Goal: Navigation & Orientation: Find specific page/section

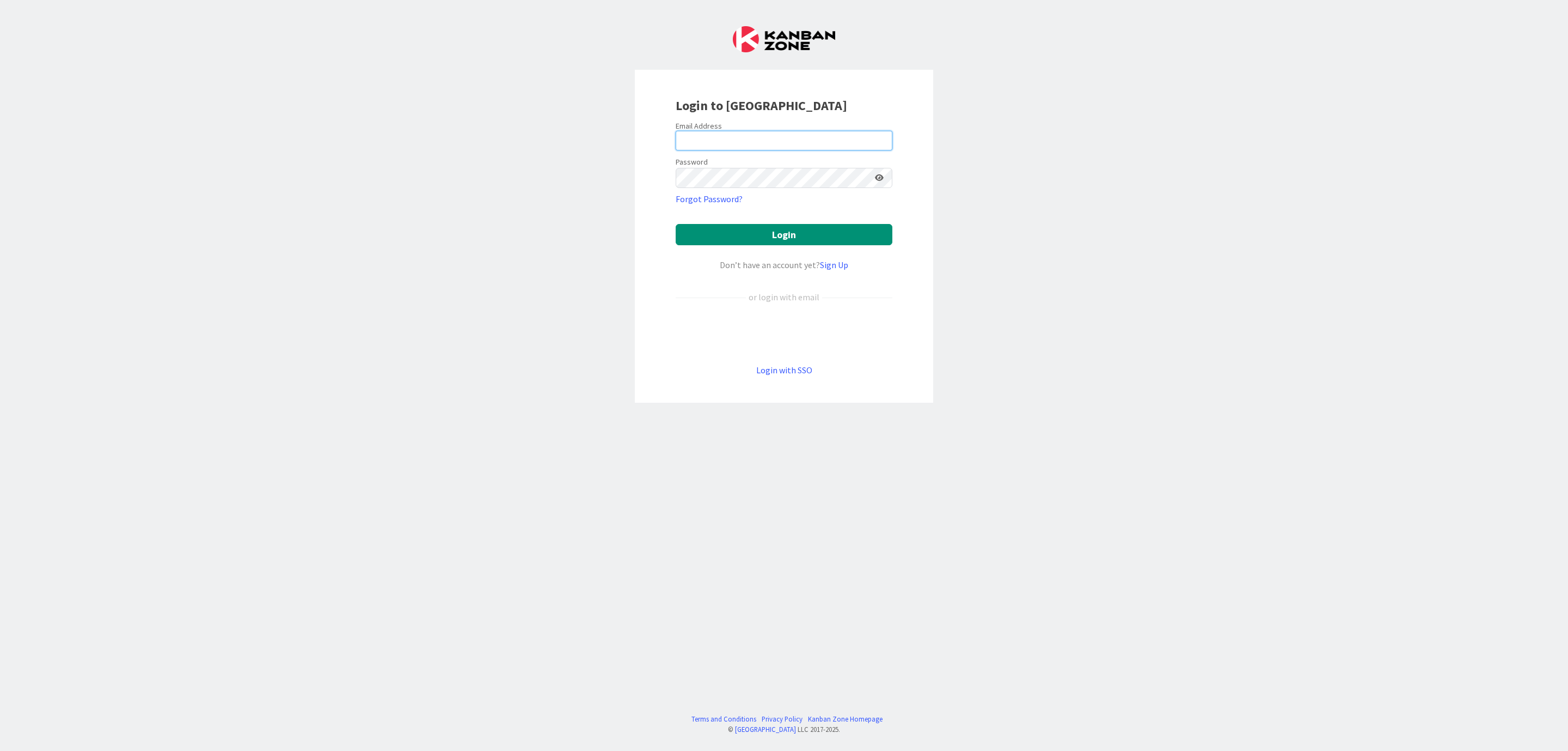
drag, startPoint x: 0, startPoint y: 0, endPoint x: 774, endPoint y: 130, distance: 784.8
click at [774, 131] on input "email" at bounding box center [784, 141] width 217 height 19
type input "[EMAIL_ADDRESS][DOMAIN_NAME]"
click at [765, 230] on button "Login" at bounding box center [784, 234] width 217 height 21
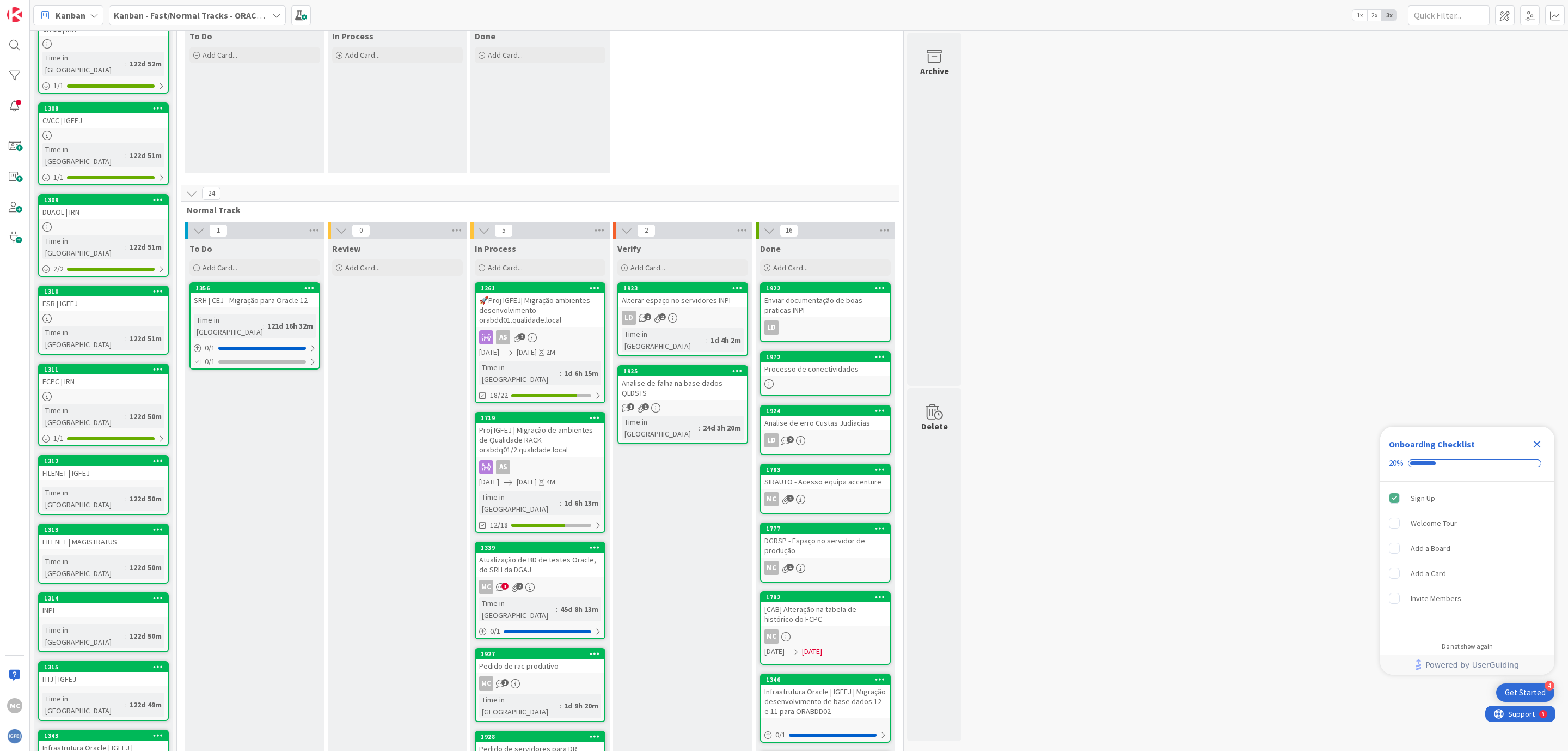
scroll to position [321, 0]
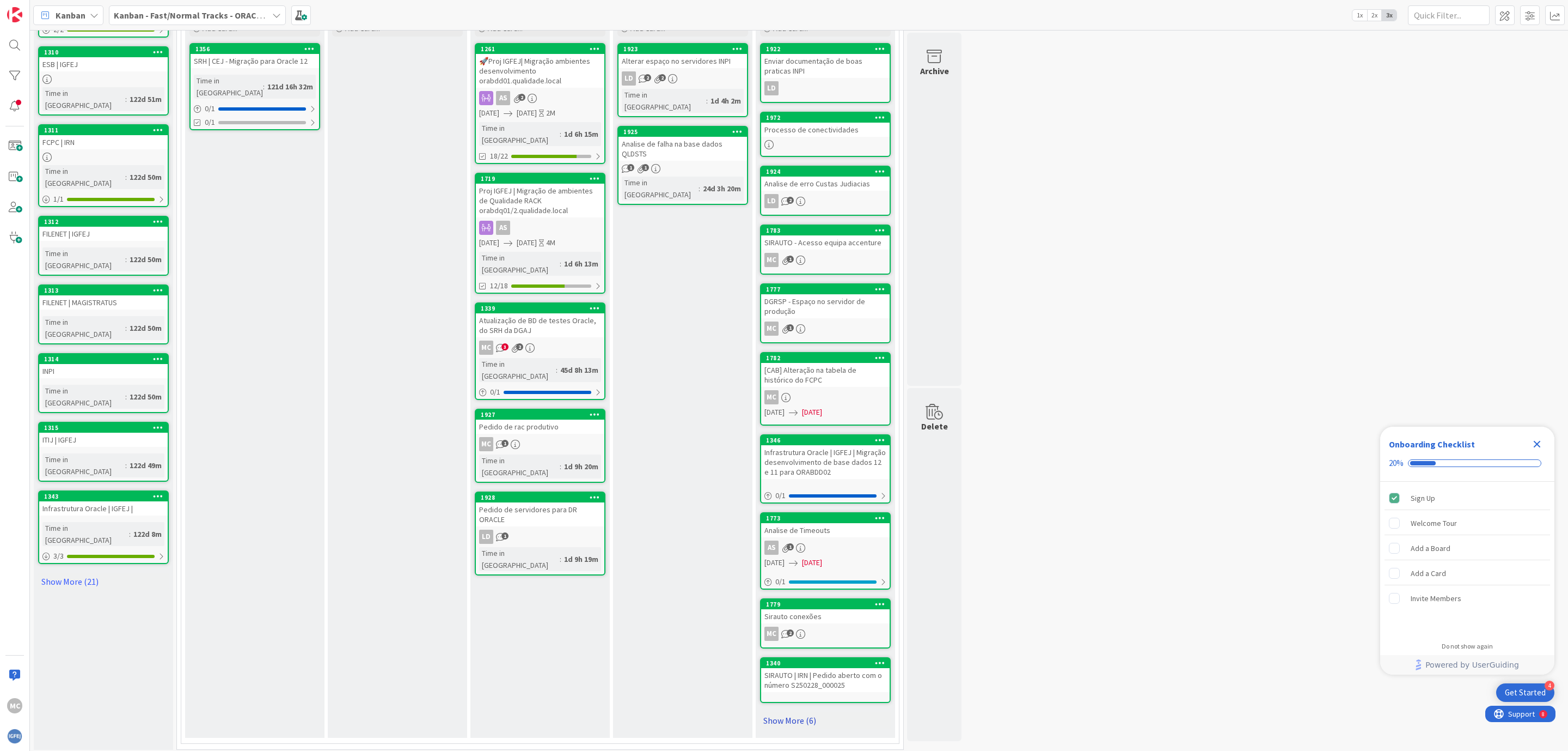
click at [776, 713] on link "Show More (6)" at bounding box center [825, 720] width 131 height 18
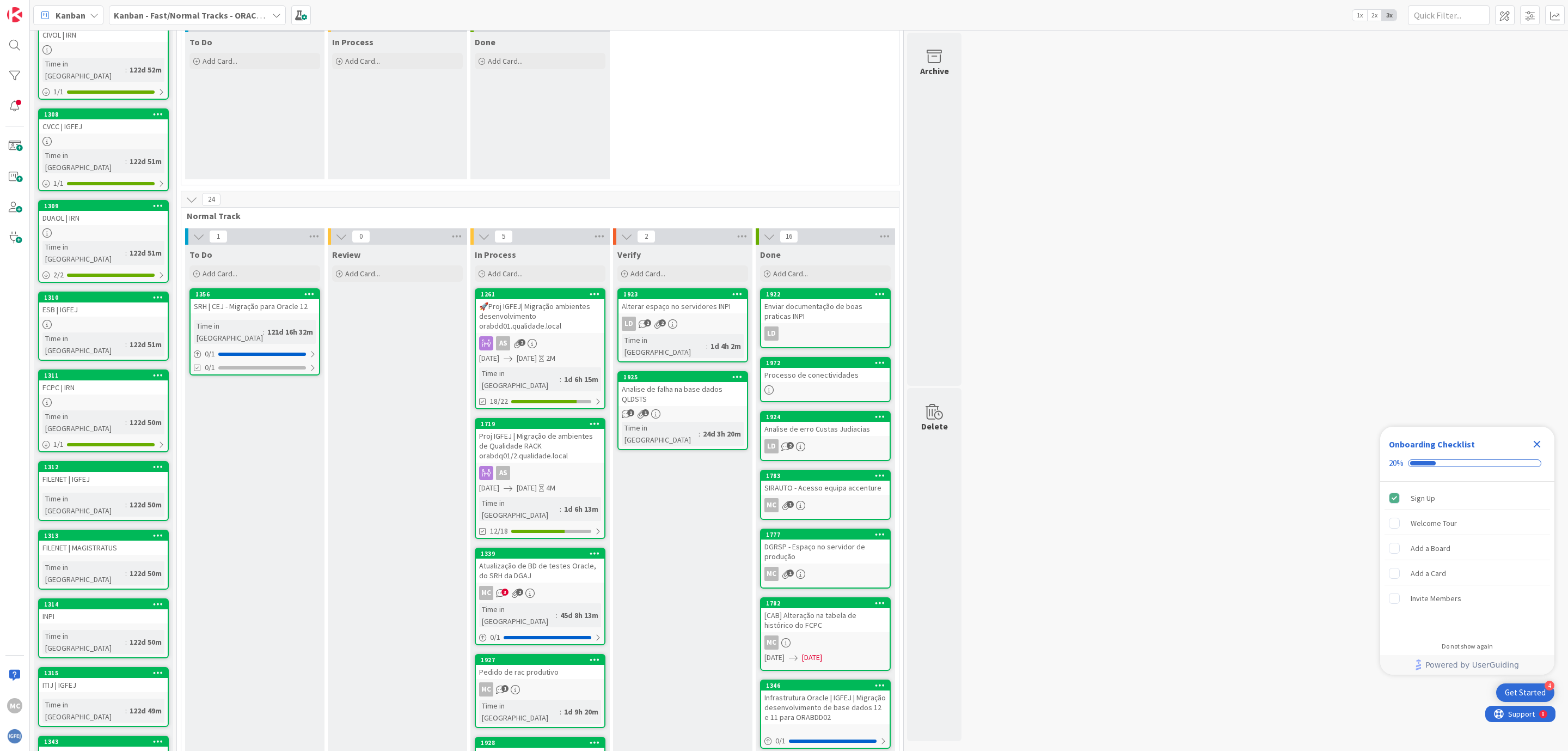
scroll to position [0, 0]
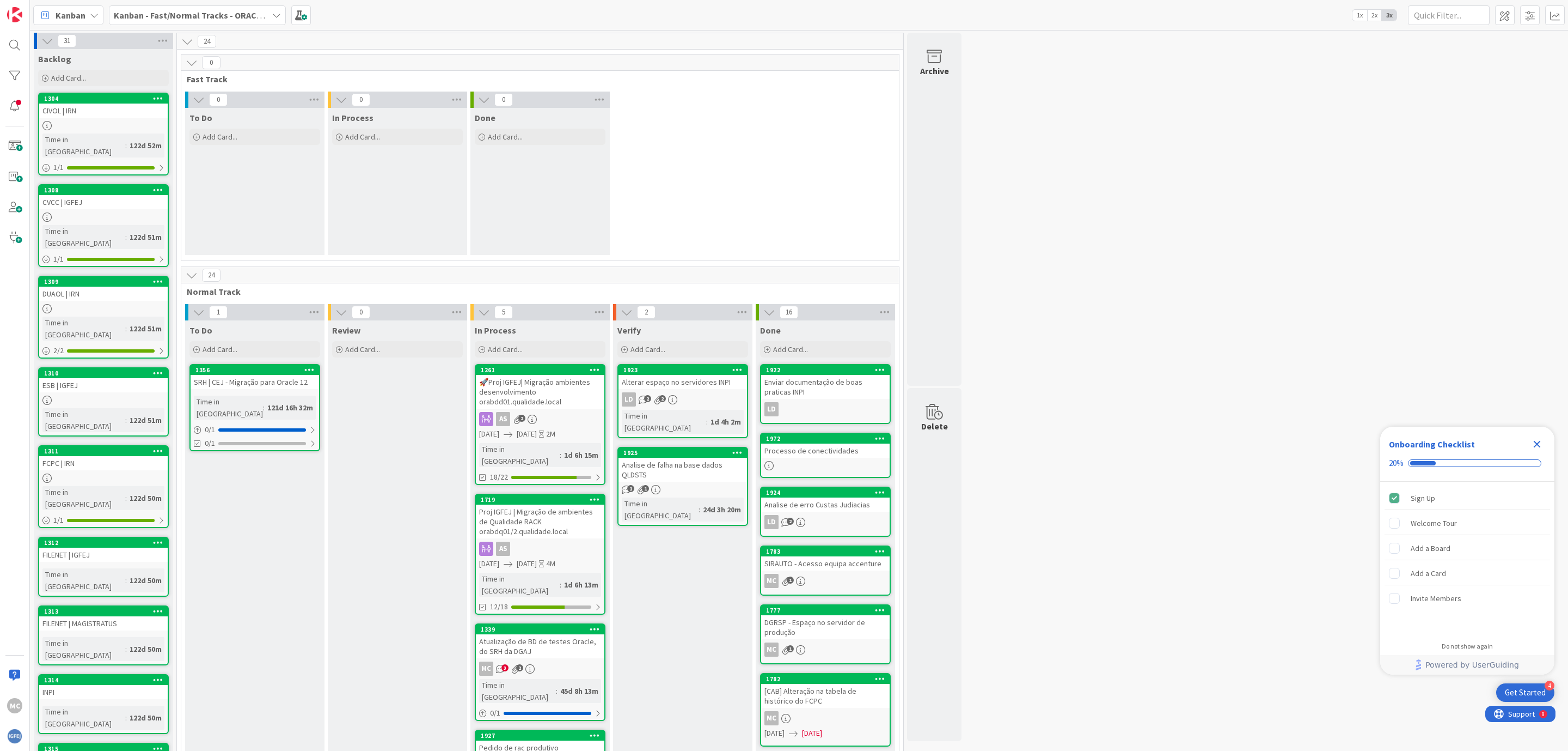
click at [696, 388] on div "Alterar espaço no servidores INPI" at bounding box center [682, 381] width 128 height 14
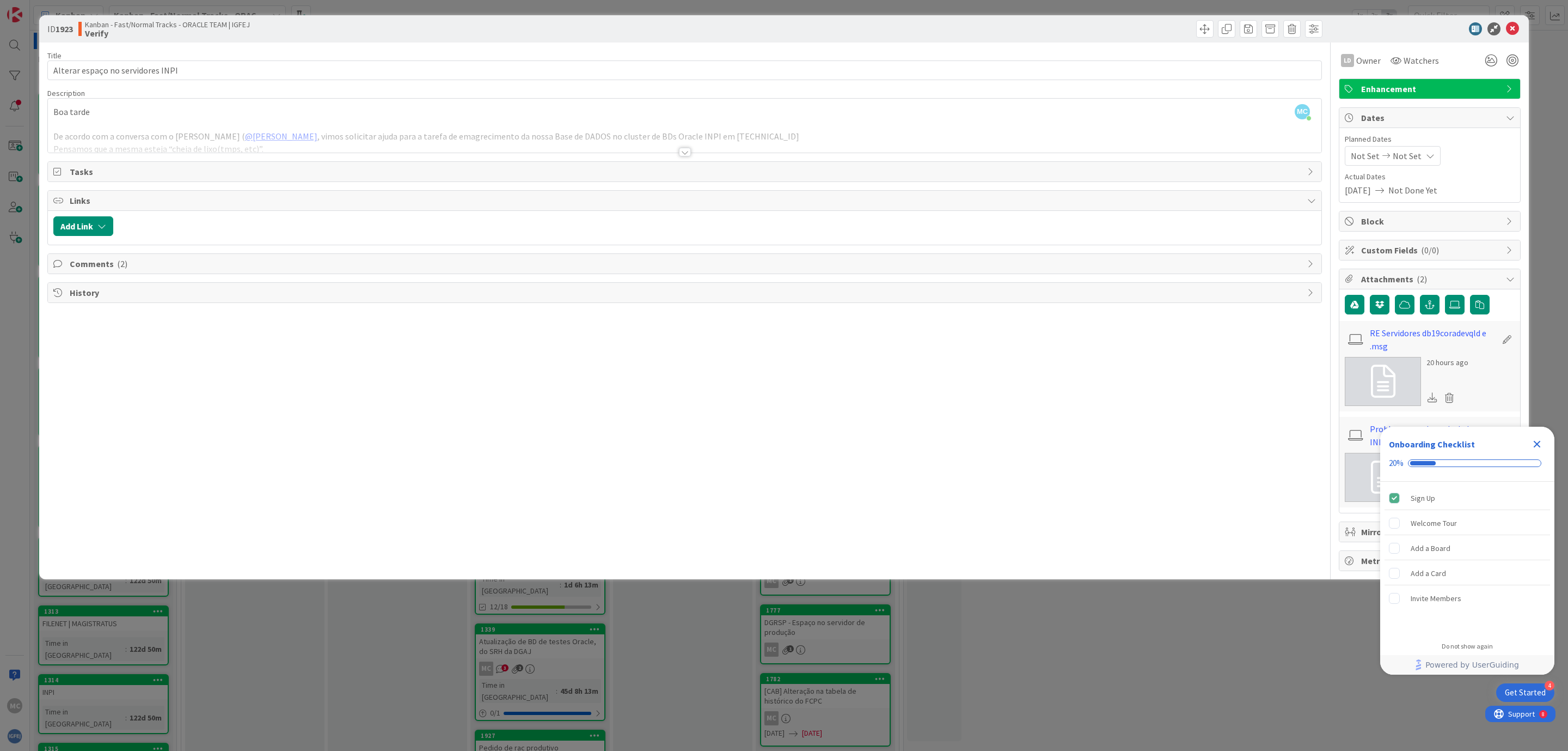
click at [213, 270] on span "Comments ( 2 )" at bounding box center [685, 263] width 1232 height 13
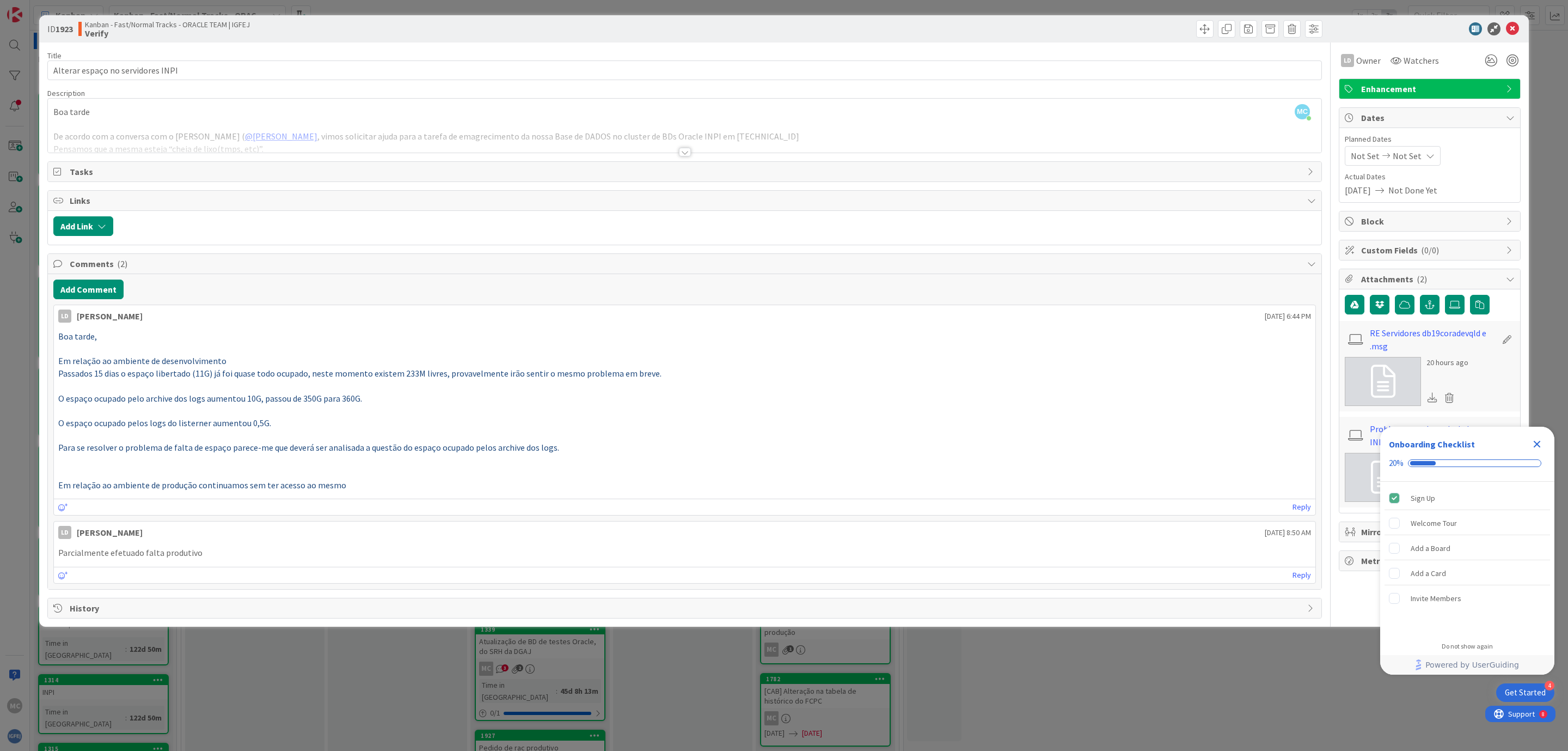
click at [177, 552] on p "Parcialmente efetuado falta produtivo" at bounding box center [685, 552] width 1253 height 13
click at [1511, 30] on icon at bounding box center [1512, 29] width 13 height 13
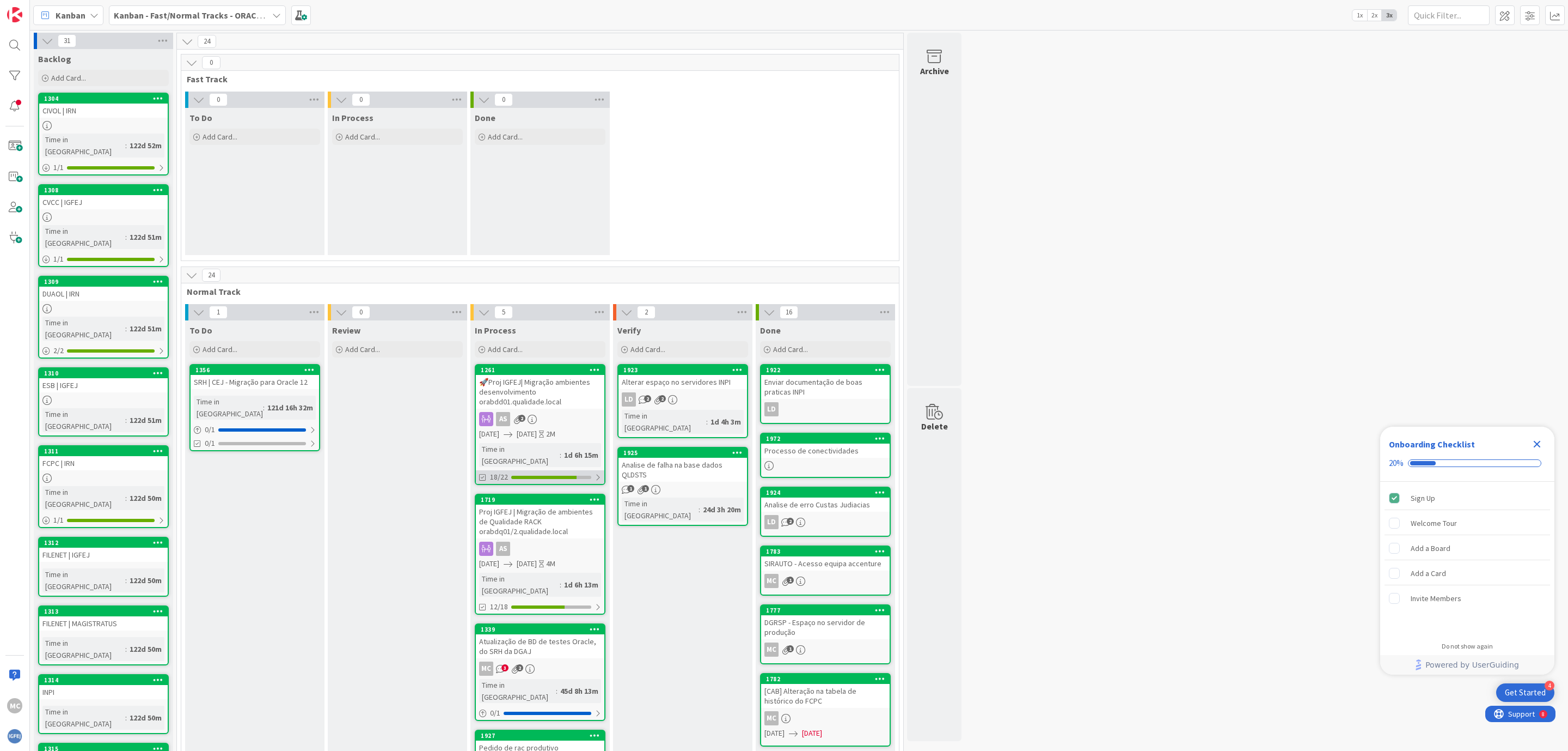
scroll to position [163, 0]
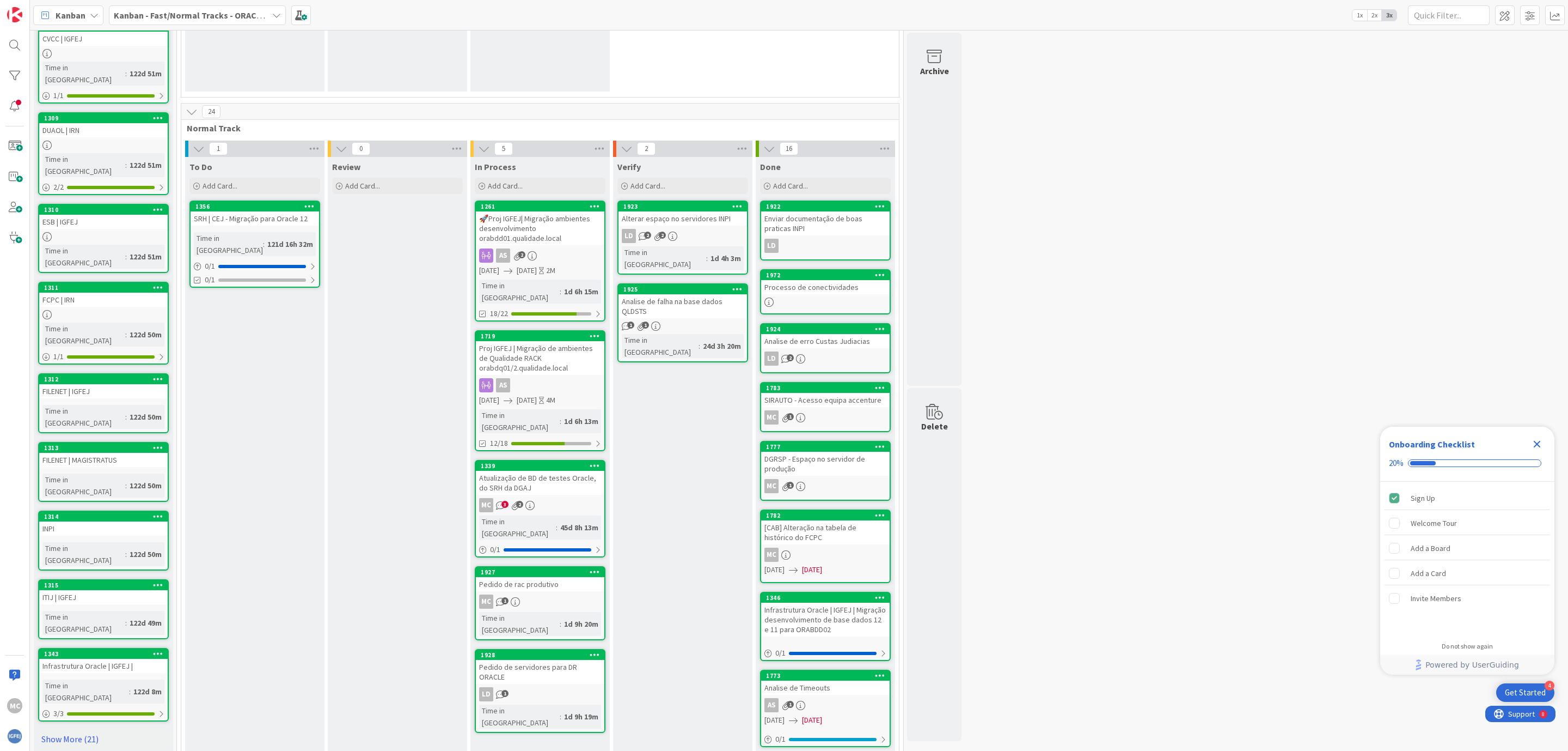
click at [539, 566] on link "1927 Pedido de rac produtivo MC 1 Time in [GEOGRAPHIC_DATA] : 1d 9h 20m" at bounding box center [540, 603] width 131 height 74
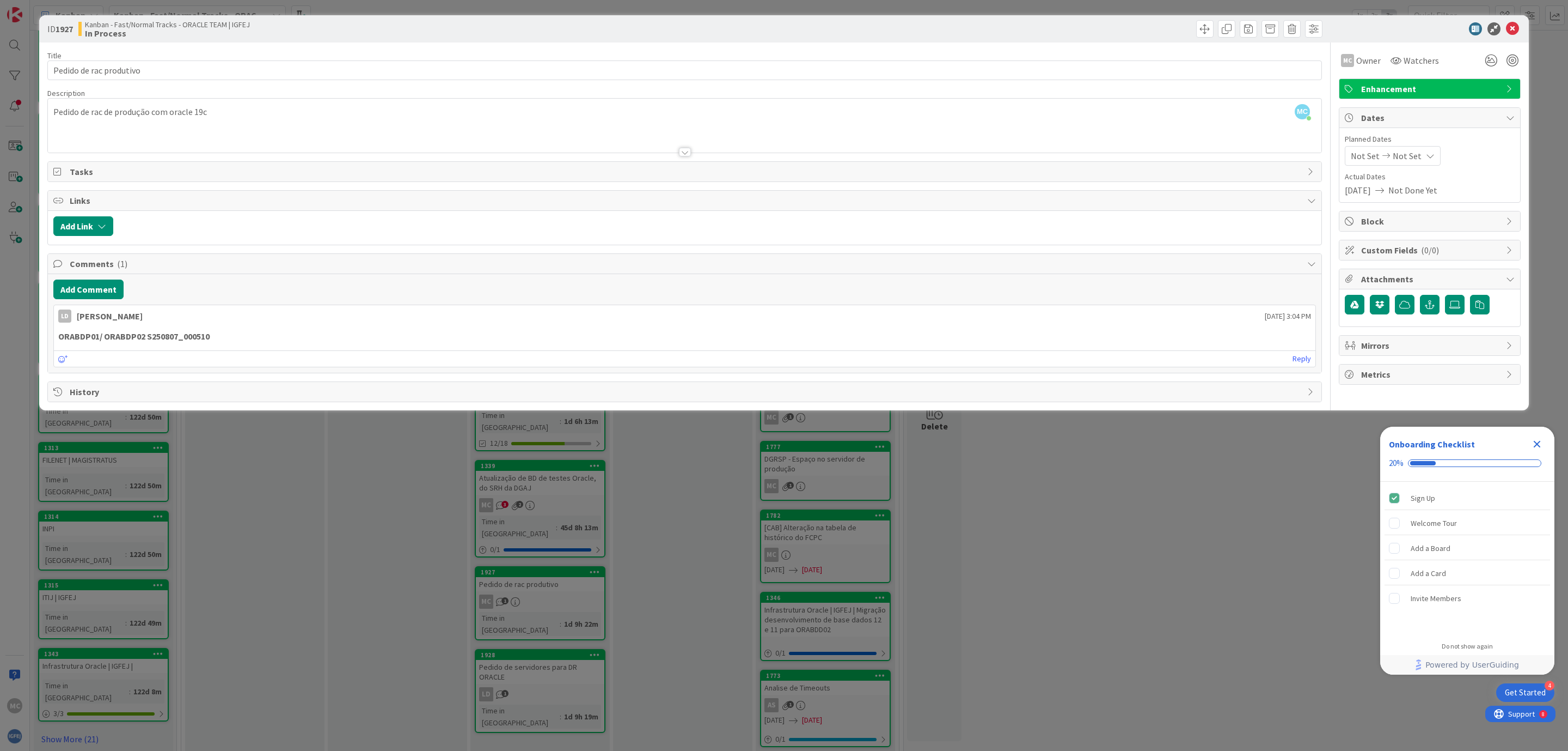
click at [1514, 25] on icon at bounding box center [1512, 29] width 13 height 13
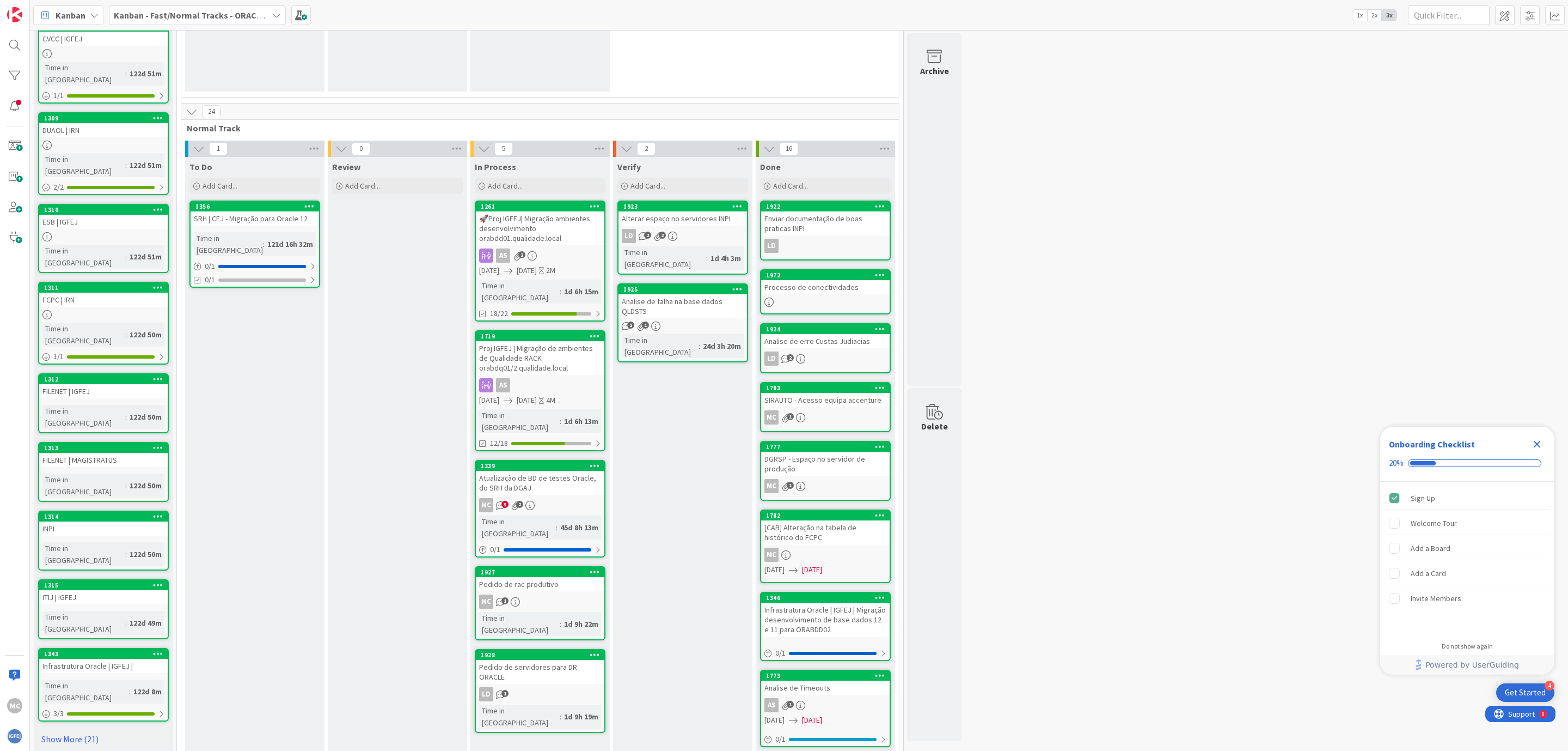
click at [531, 471] on div "Atualização de BD de testes Oracle, do SRH da DGAJ" at bounding box center [540, 482] width 128 height 24
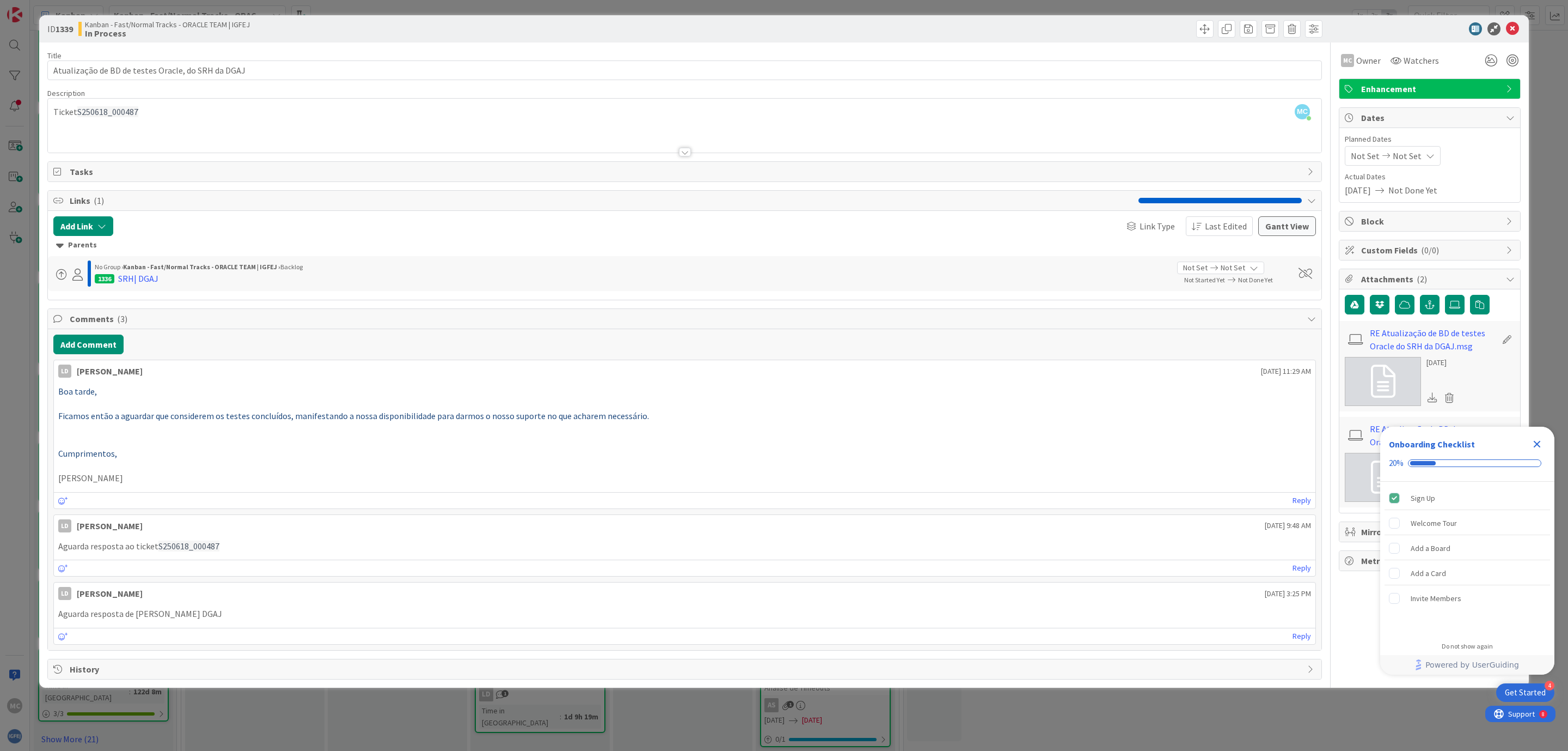
click at [188, 551] on span "S250618_000487" at bounding box center [189, 546] width 61 height 11
click at [139, 281] on div "SRH| DGAJ" at bounding box center [138, 278] width 40 height 13
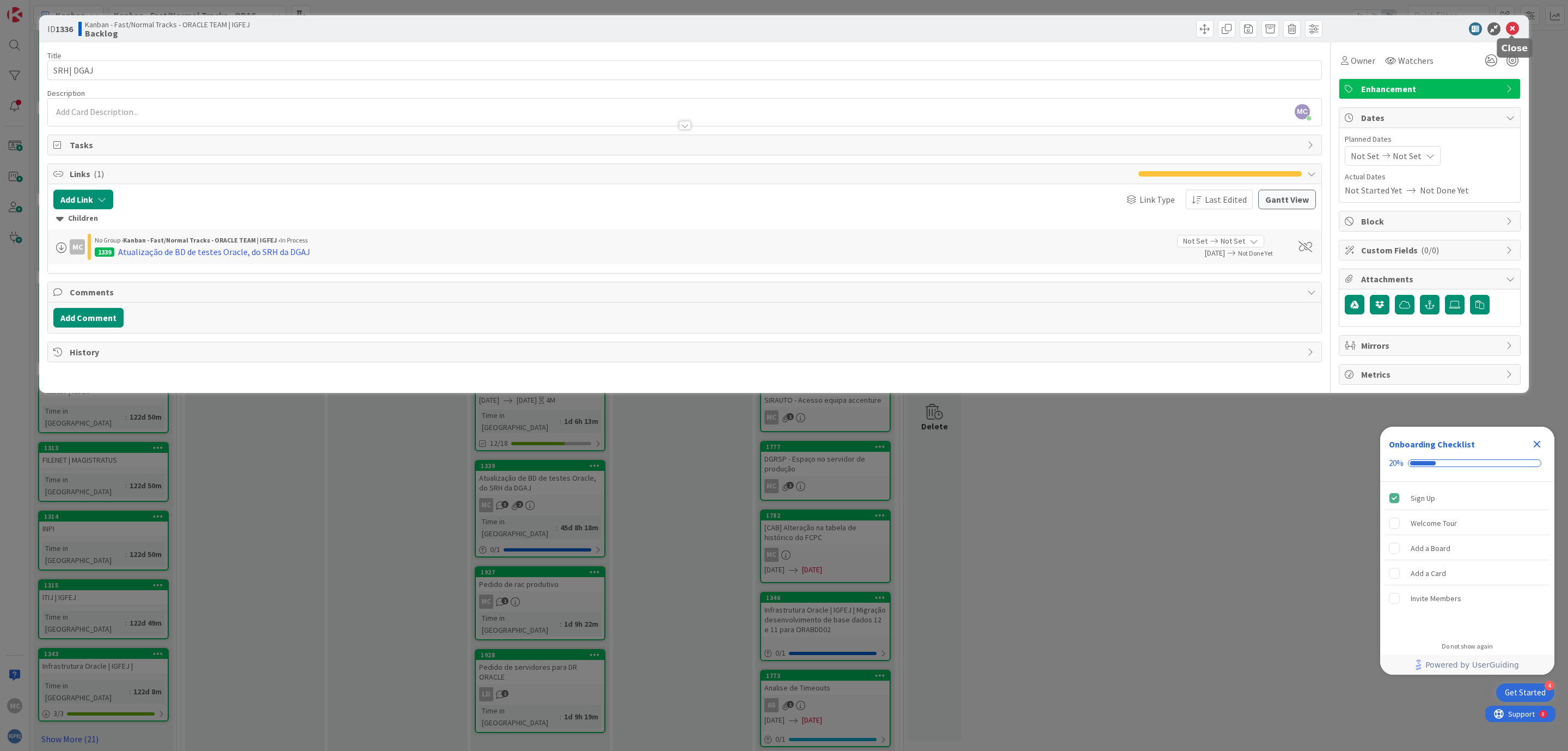
click at [1513, 28] on icon at bounding box center [1512, 29] width 13 height 13
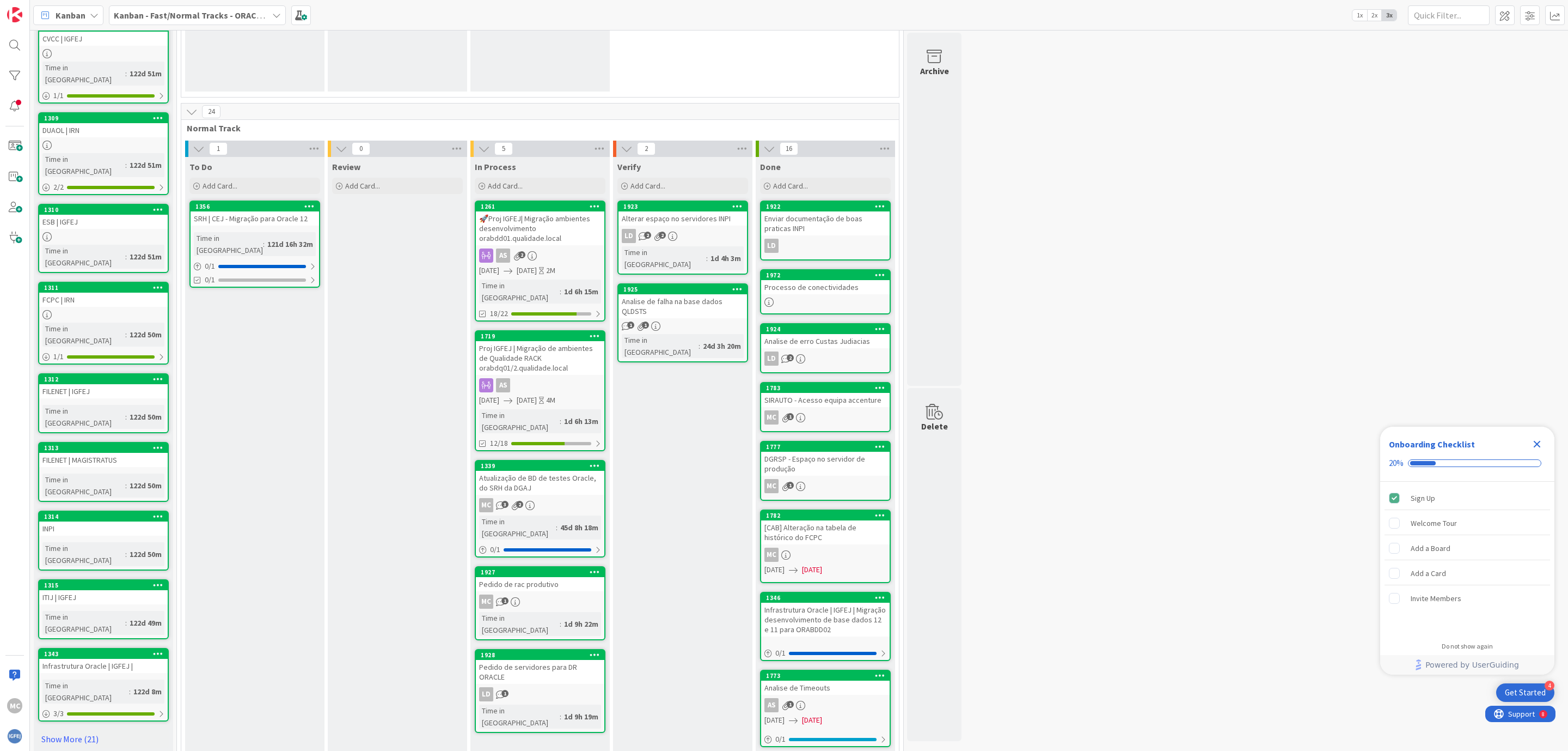
click at [519, 471] on div "Atualização de BD de testes Oracle, do SRH da DGAJ" at bounding box center [540, 482] width 128 height 24
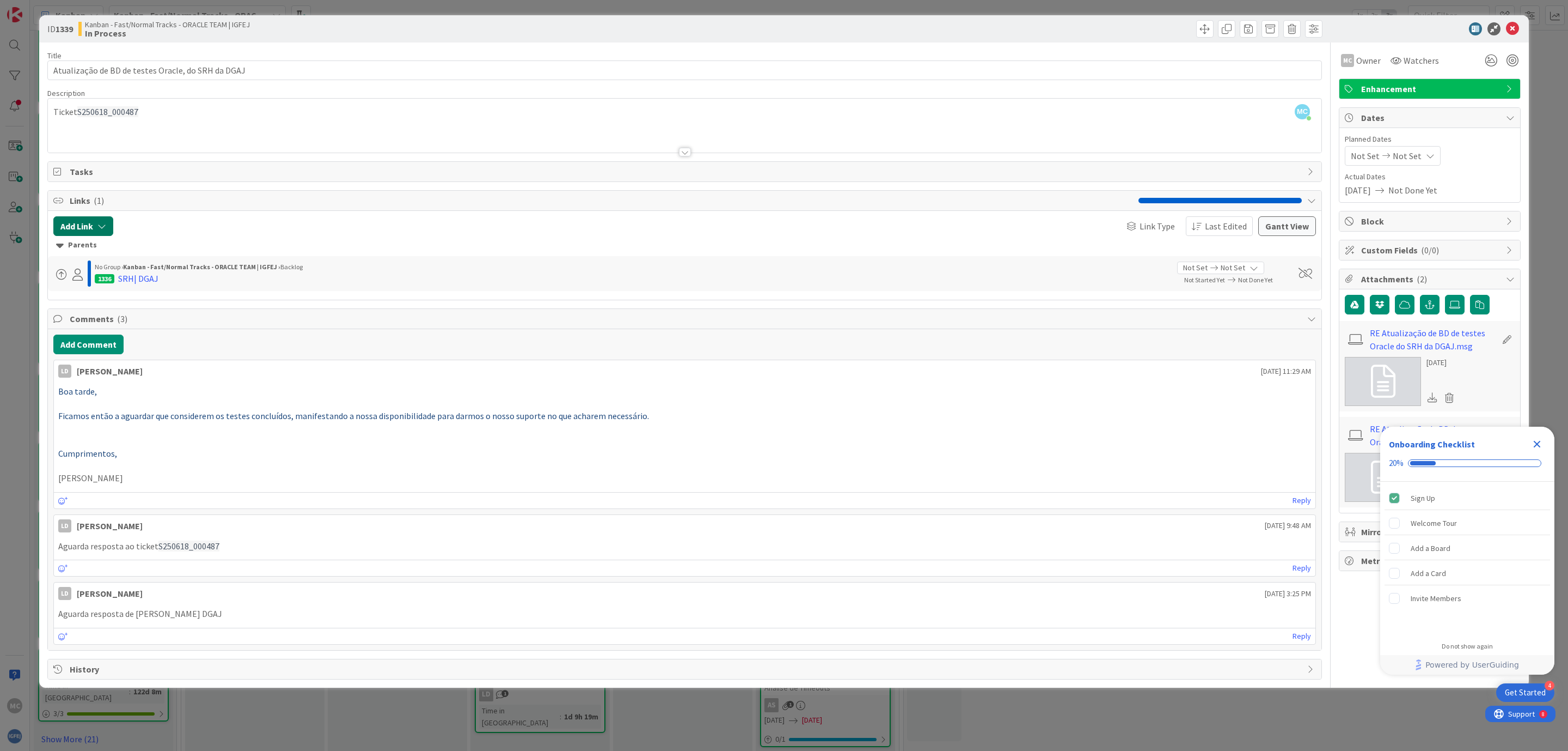
click at [103, 227] on icon "button" at bounding box center [102, 226] width 9 height 9
click at [460, 200] on span "Links ( 1 )" at bounding box center [601, 200] width 1063 height 13
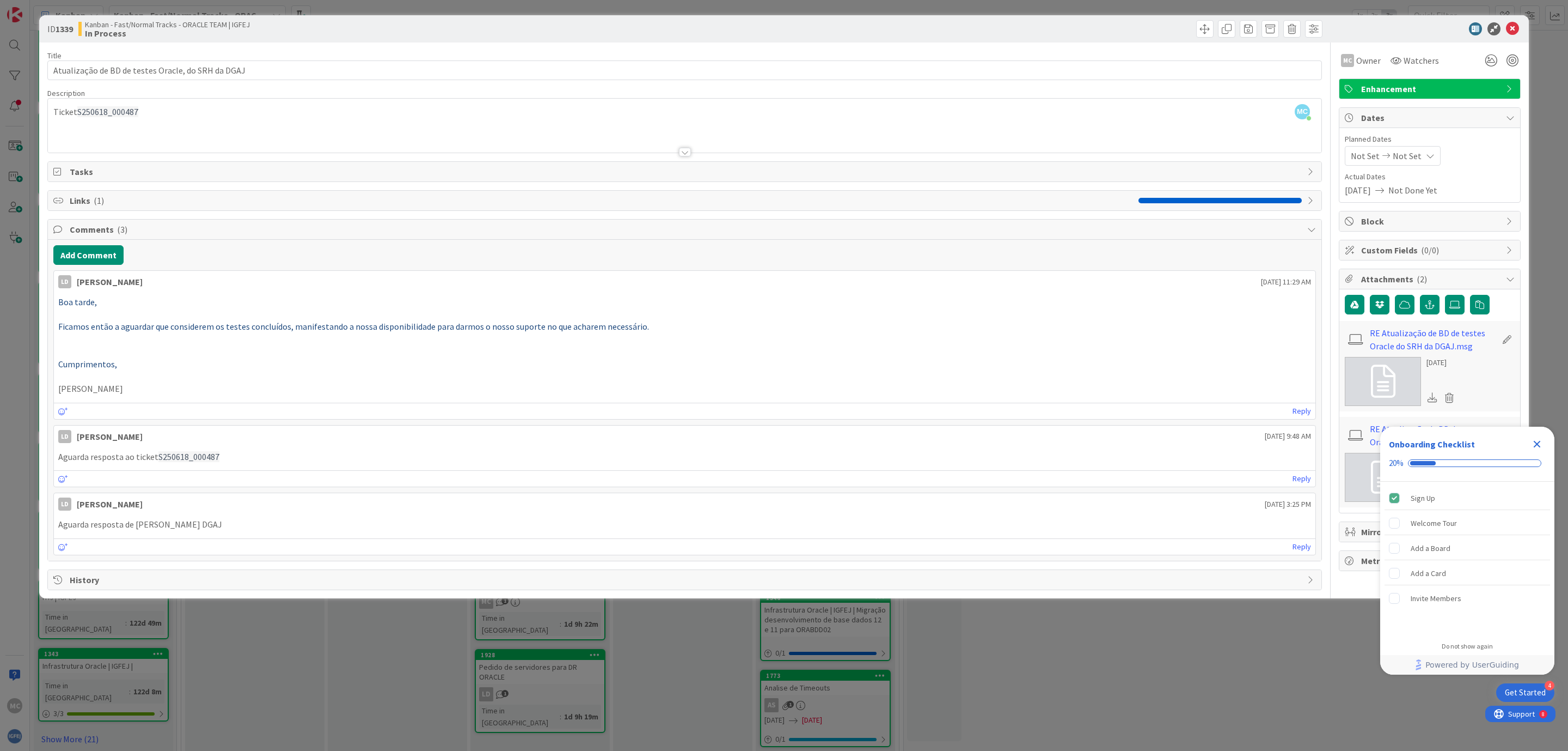
click at [459, 200] on span "Links ( 1 )" at bounding box center [601, 200] width 1063 height 13
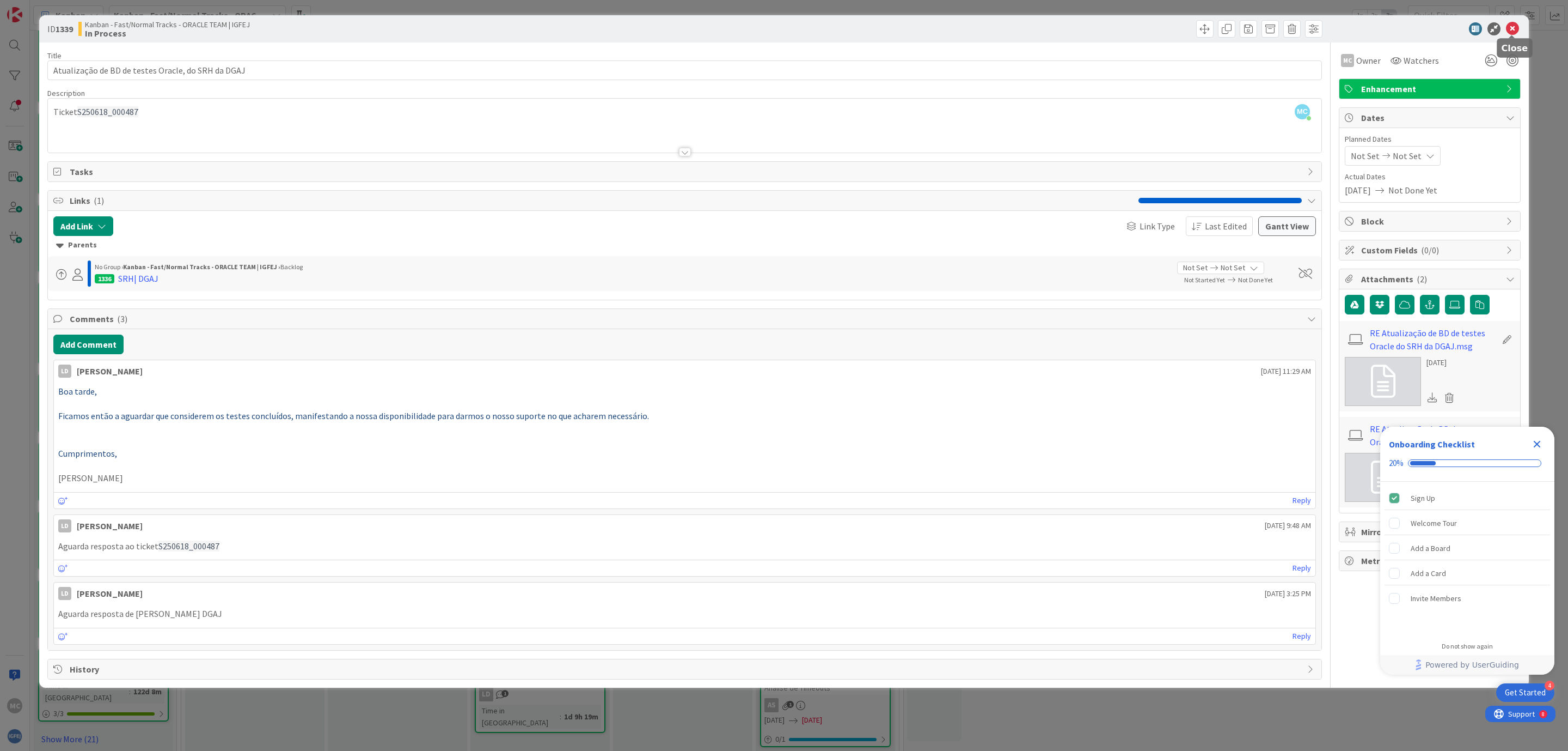
click at [1513, 27] on icon at bounding box center [1512, 29] width 13 height 13
